Goal: Task Accomplishment & Management: Manage account settings

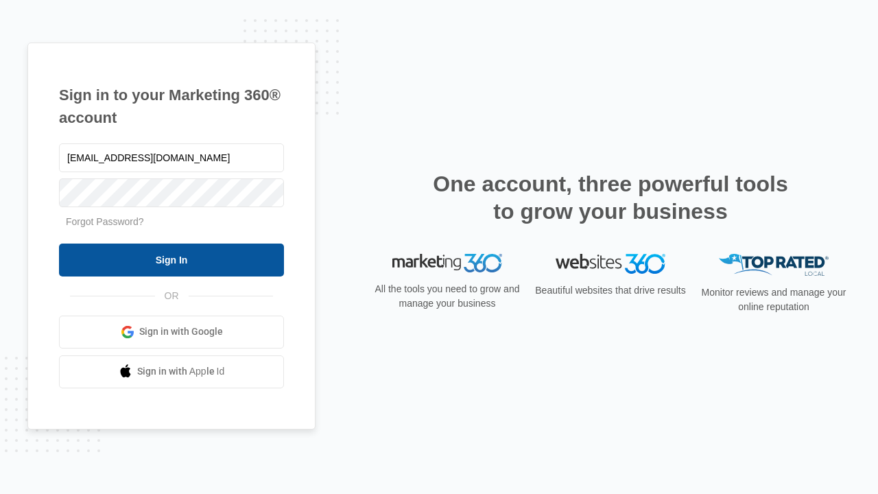
click at [172, 259] on input "Sign In" at bounding box center [171, 260] width 225 height 33
